Goal: Task Accomplishment & Management: Manage account settings

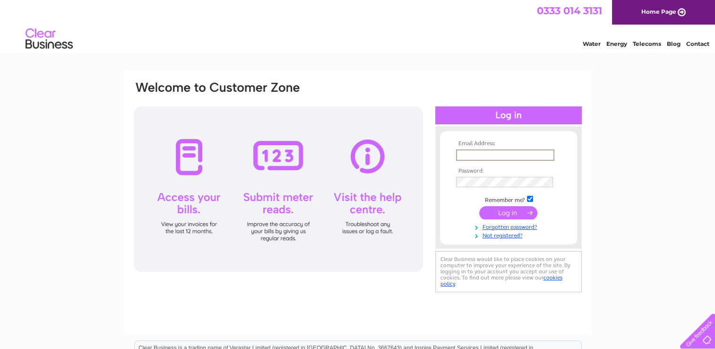
click at [502, 156] on input "text" at bounding box center [505, 154] width 98 height 11
type input "info@edinburghropeaccess.co.uk"
click at [497, 174] on td at bounding box center [509, 181] width 110 height 15
click at [518, 213] on input "submit" at bounding box center [508, 212] width 58 height 13
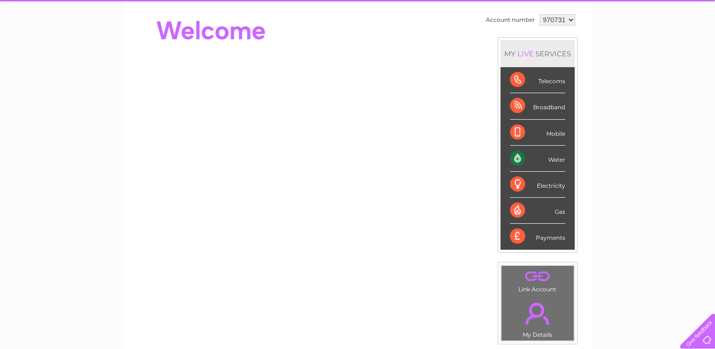
scroll to position [47, 0]
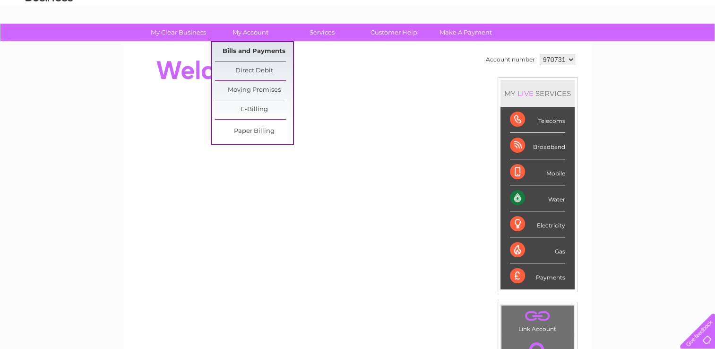
click at [244, 49] on link "Bills and Payments" at bounding box center [254, 51] width 78 height 19
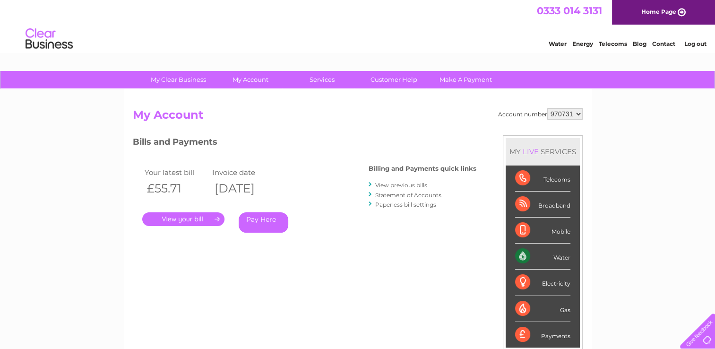
click at [418, 192] on link "Statement of Accounts" at bounding box center [408, 194] width 66 height 7
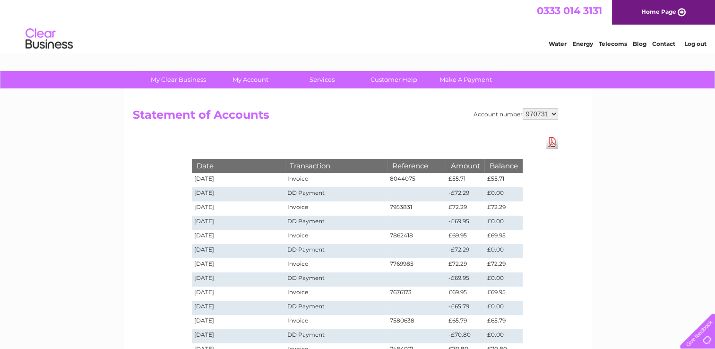
scroll to position [95, 0]
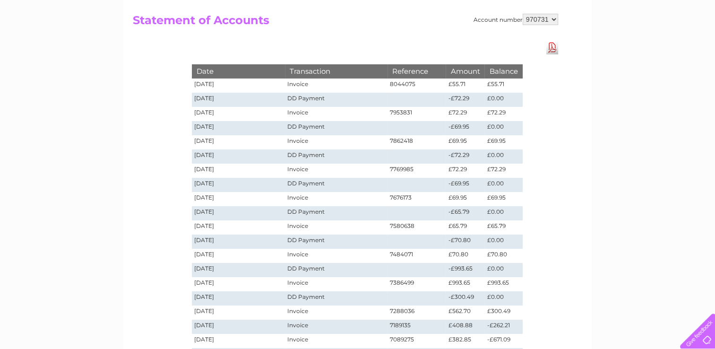
click at [553, 45] on link "Download Pdf" at bounding box center [552, 48] width 12 height 14
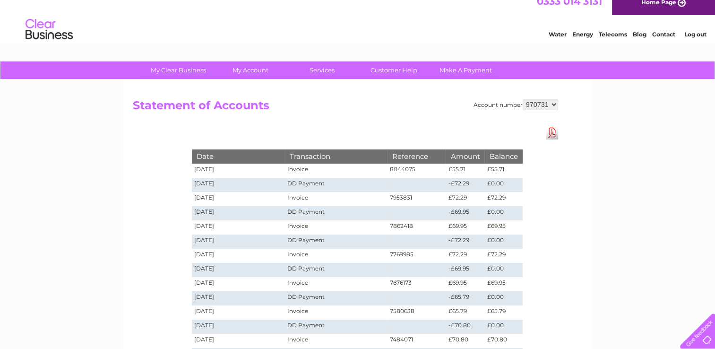
scroll to position [0, 0]
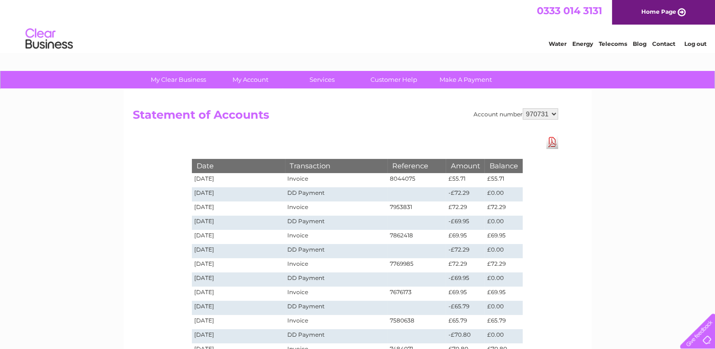
click at [553, 111] on select "970731" at bounding box center [540, 113] width 35 height 11
click at [535, 114] on select "970731" at bounding box center [540, 113] width 35 height 11
